Goal: Information Seeking & Learning: Find specific fact

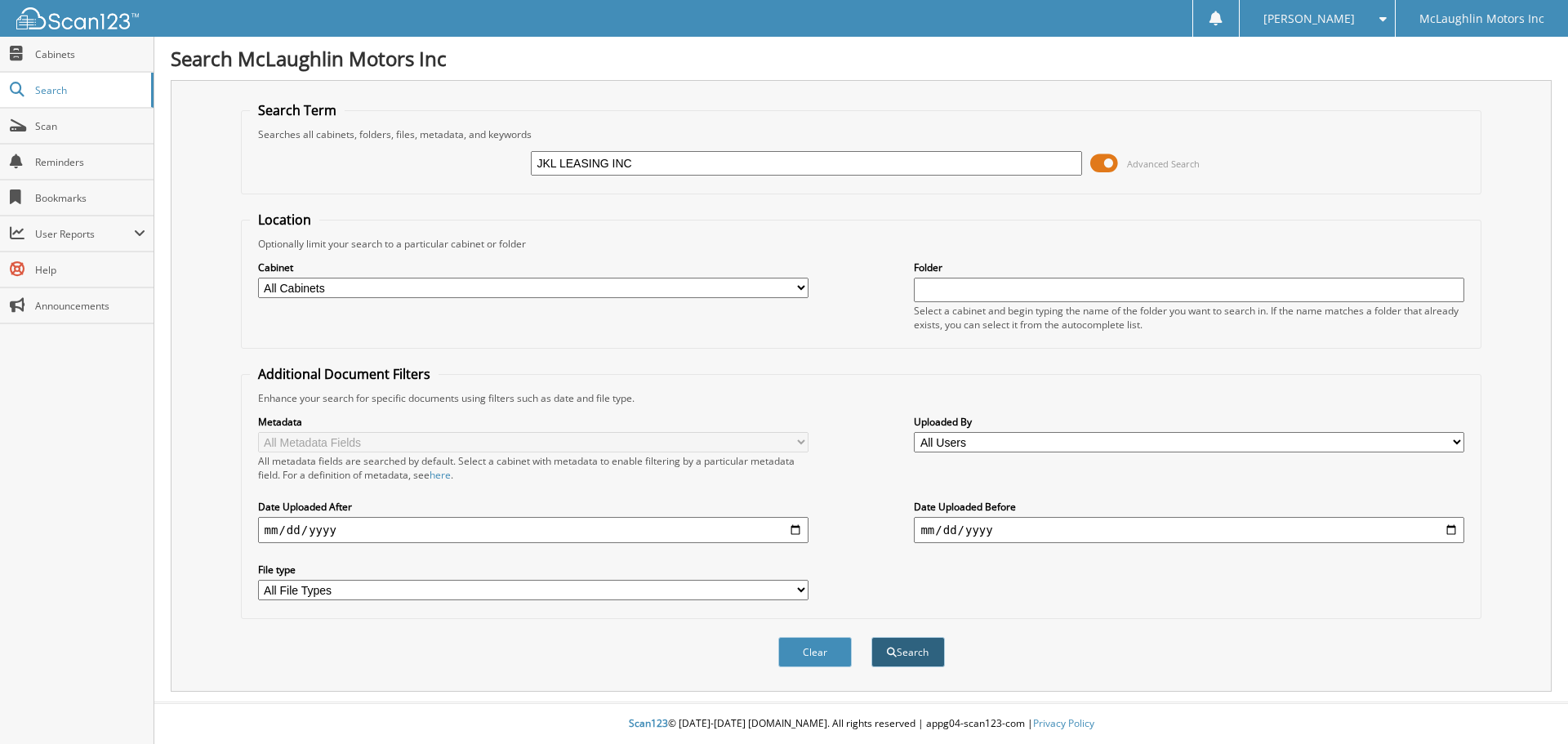
type input "JKL LEASING INC"
click at [904, 656] on button "Search" at bounding box center [908, 652] width 74 height 30
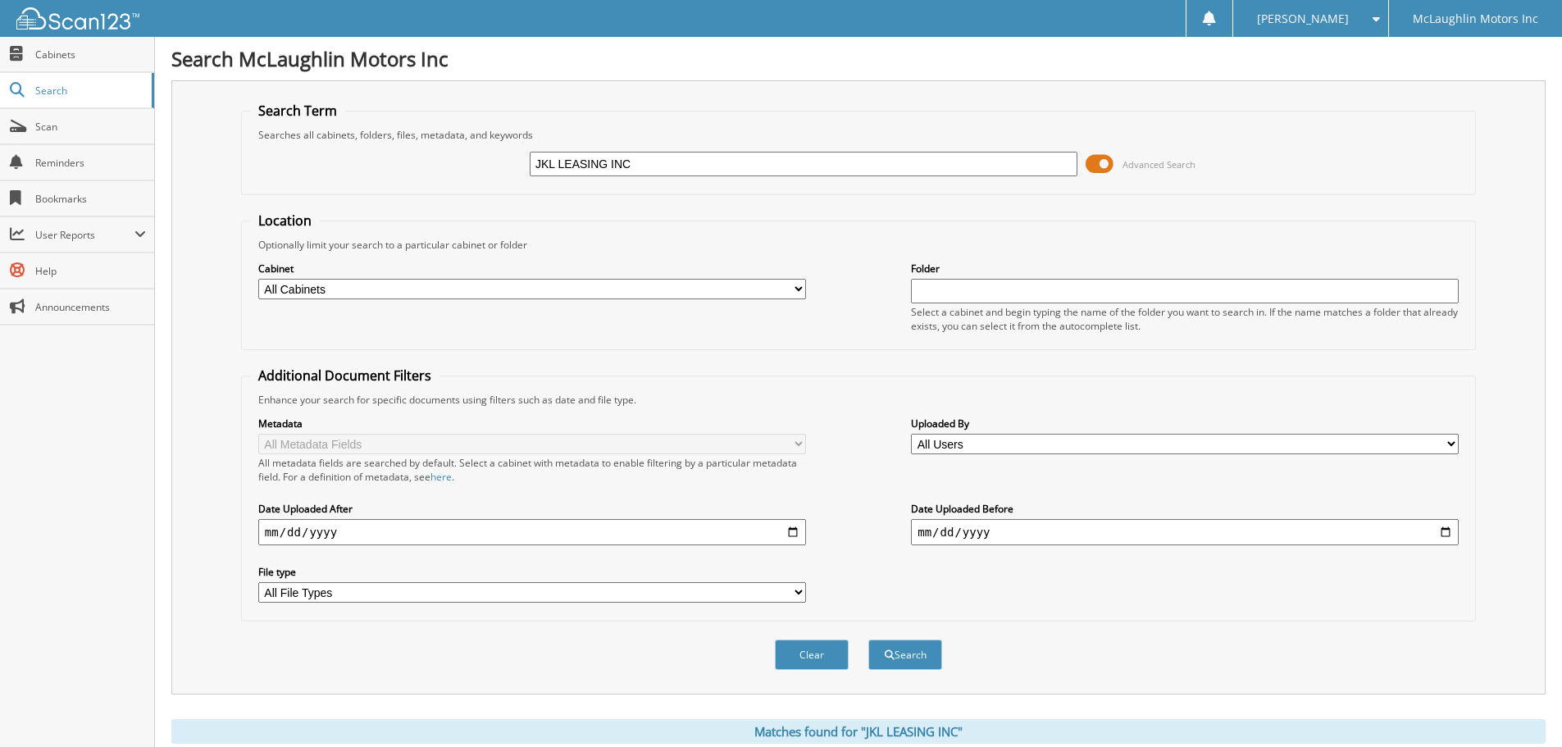
scroll to position [261, 0]
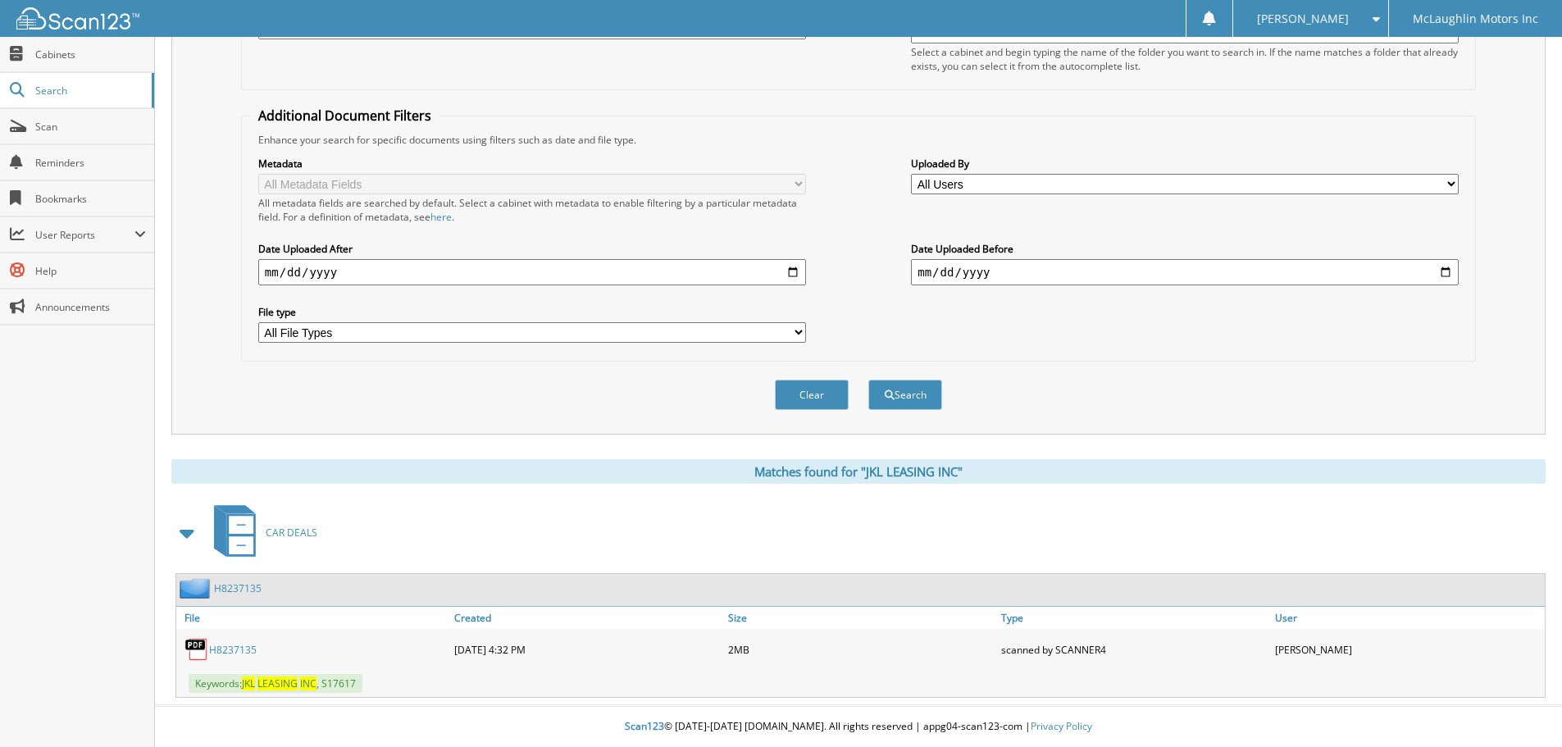
click at [226, 650] on link "H8237135" at bounding box center [233, 650] width 48 height 14
click at [1079, 134] on div "Enhance your search for specific documents using filters such as date and file …" at bounding box center [858, 140] width 1217 height 14
